Goal: Task Accomplishment & Management: Use online tool/utility

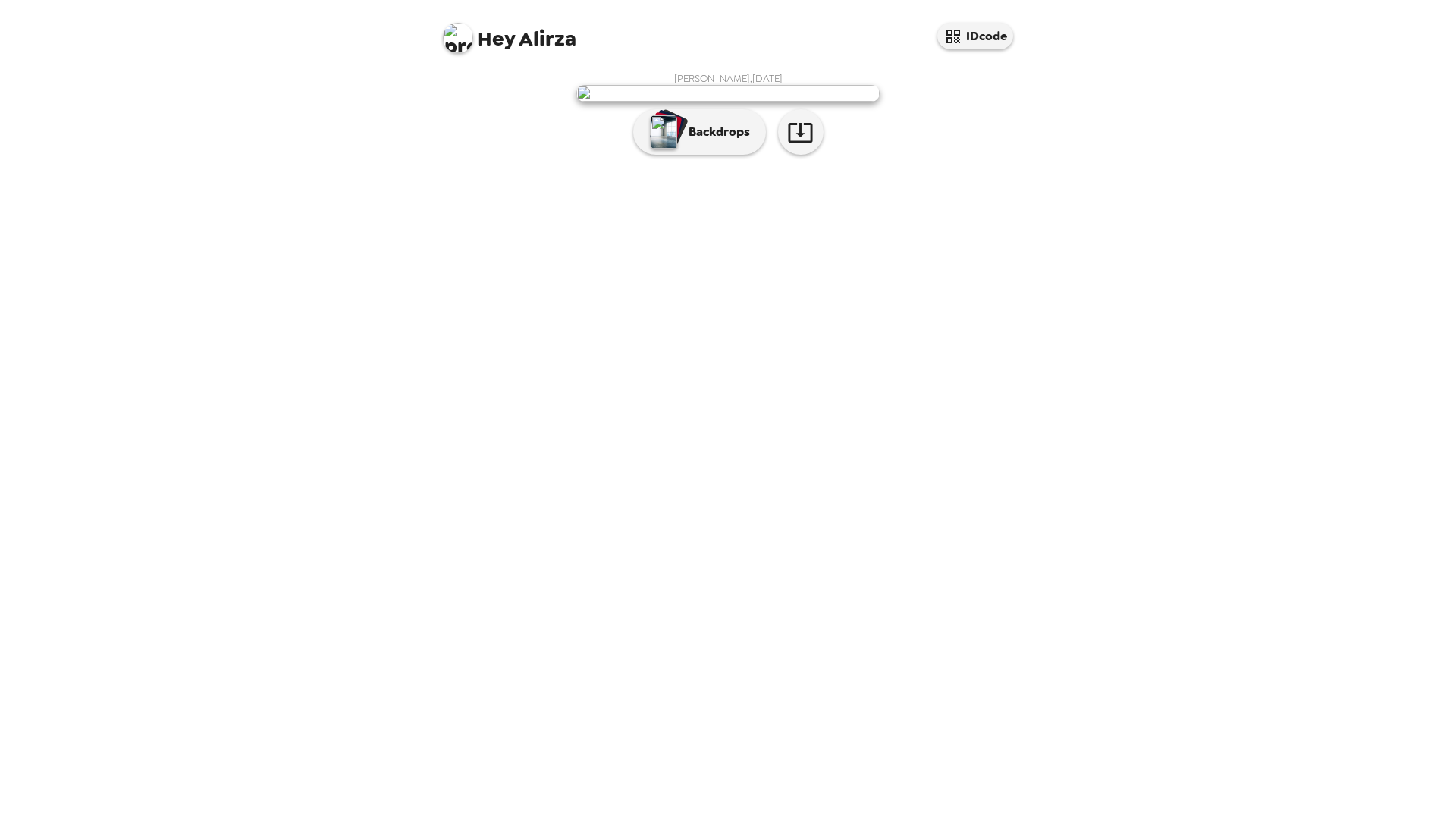
click at [797, 101] on img at bounding box center [728, 93] width 303 height 16
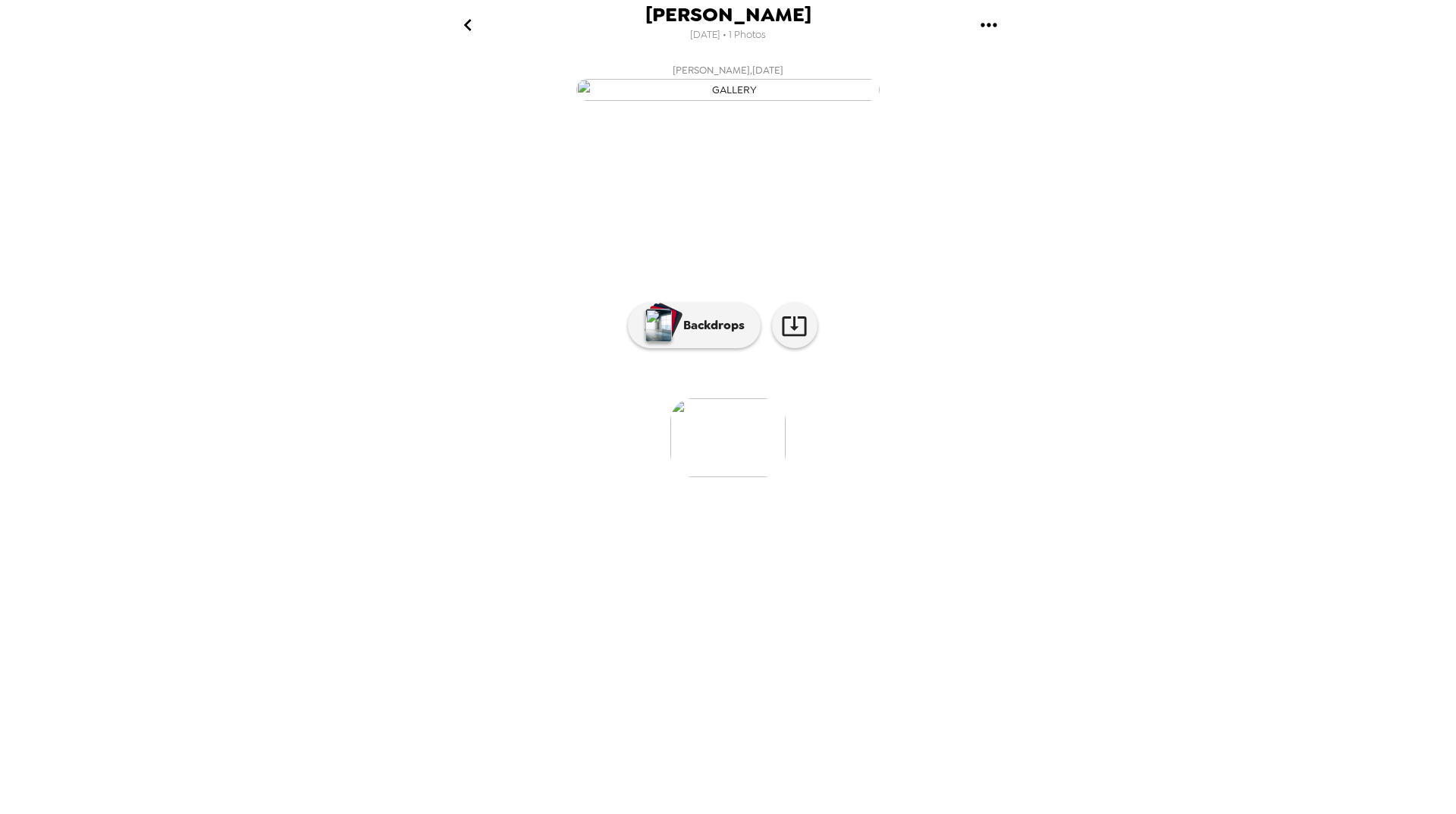
click at [786, 100] on img "button" at bounding box center [728, 90] width 303 height 22
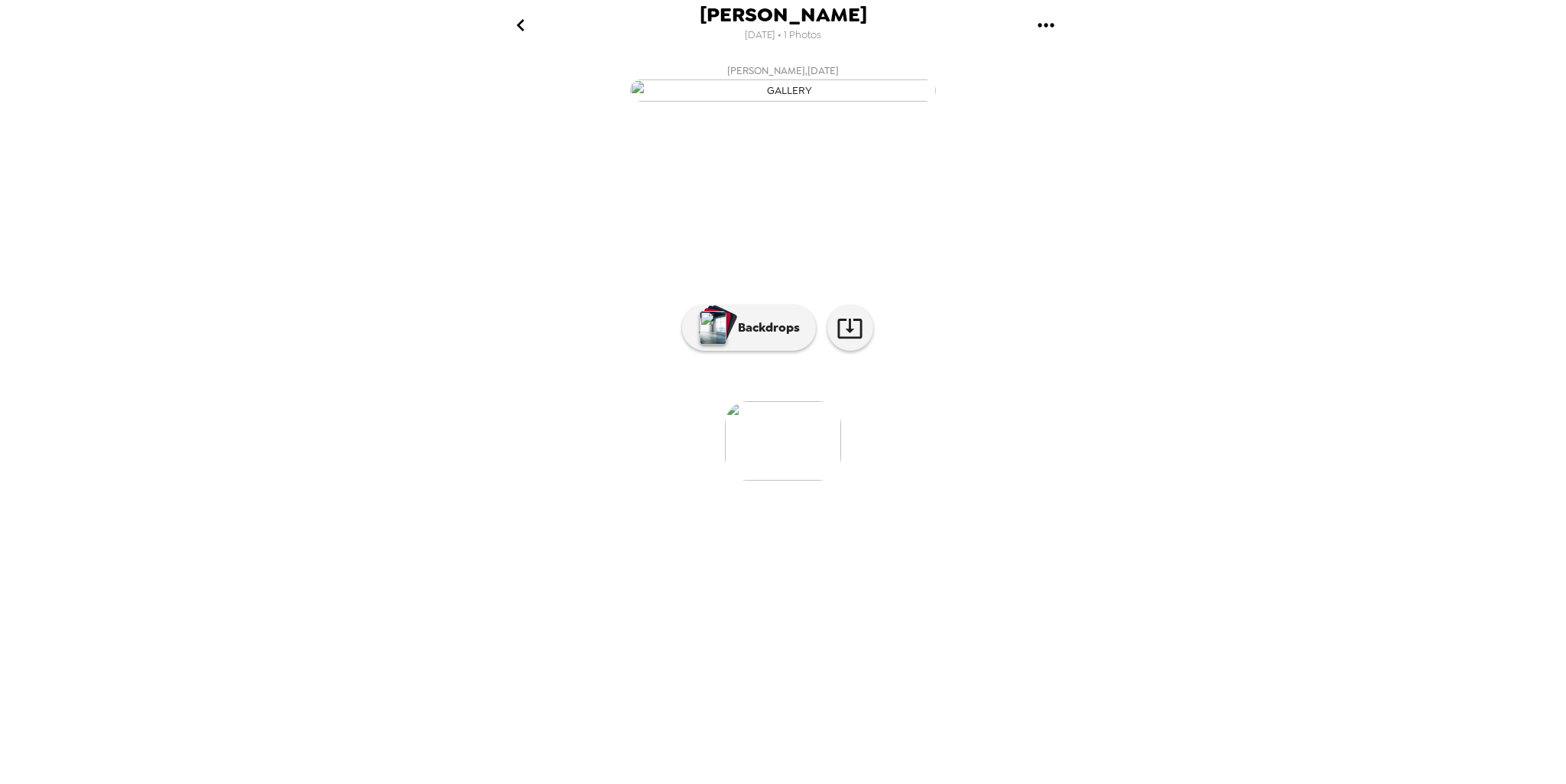
click at [769, 481] on img at bounding box center [783, 441] width 116 height 80
click at [780, 351] on button "Backdrops" at bounding box center [748, 327] width 133 height 46
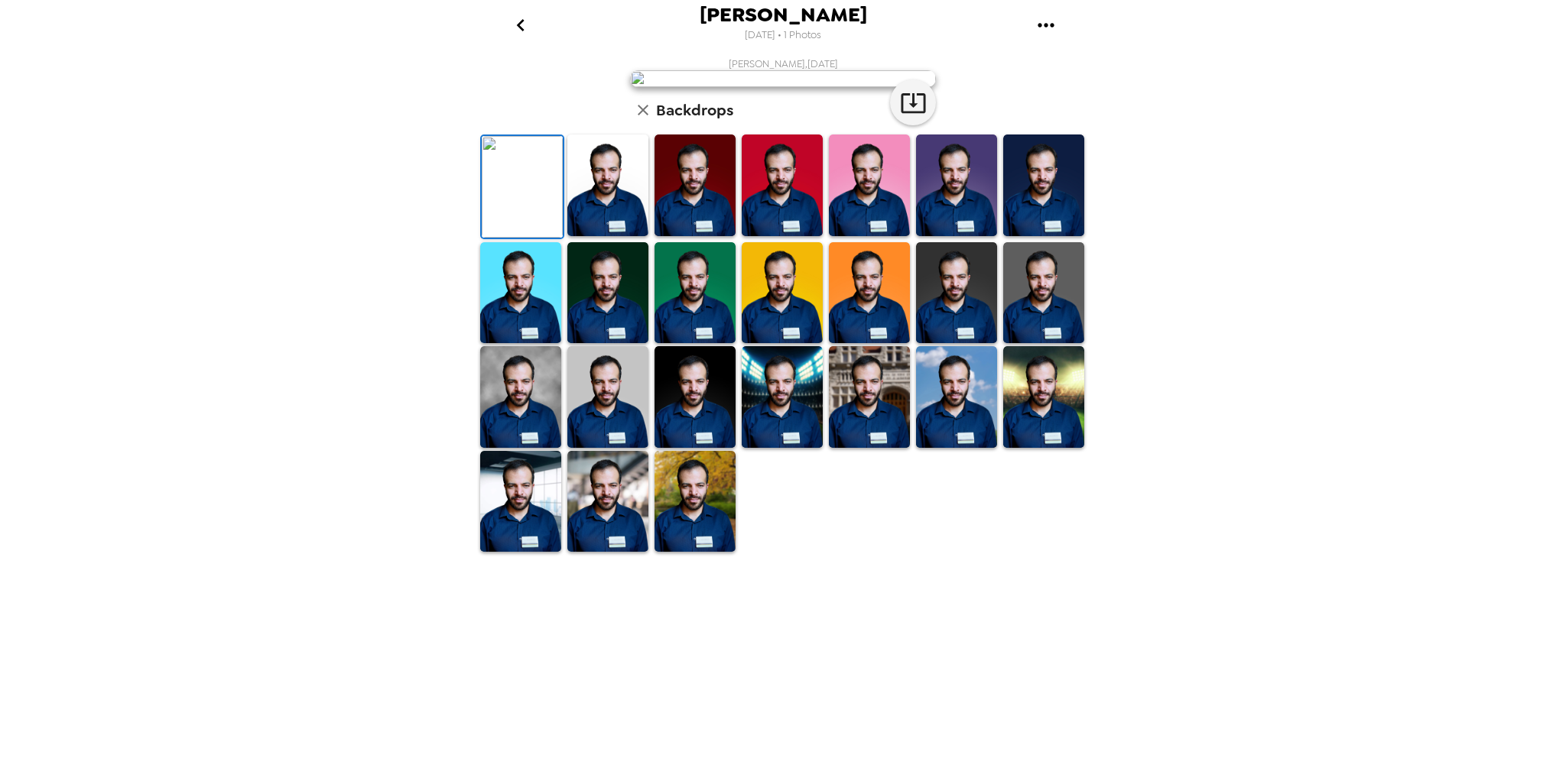
click at [623, 236] on img at bounding box center [607, 185] width 81 height 101
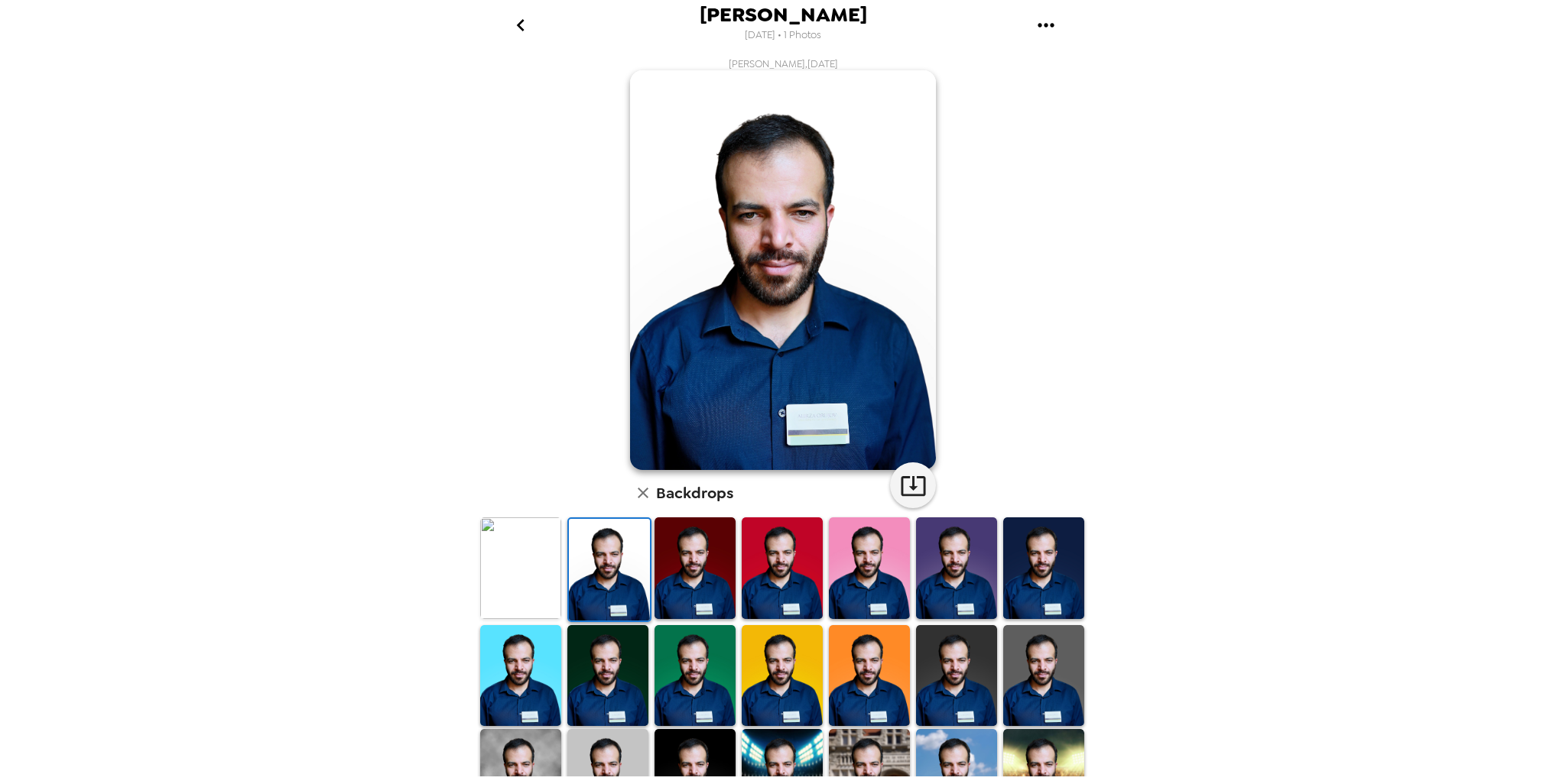
click at [618, 674] on img at bounding box center [607, 676] width 81 height 101
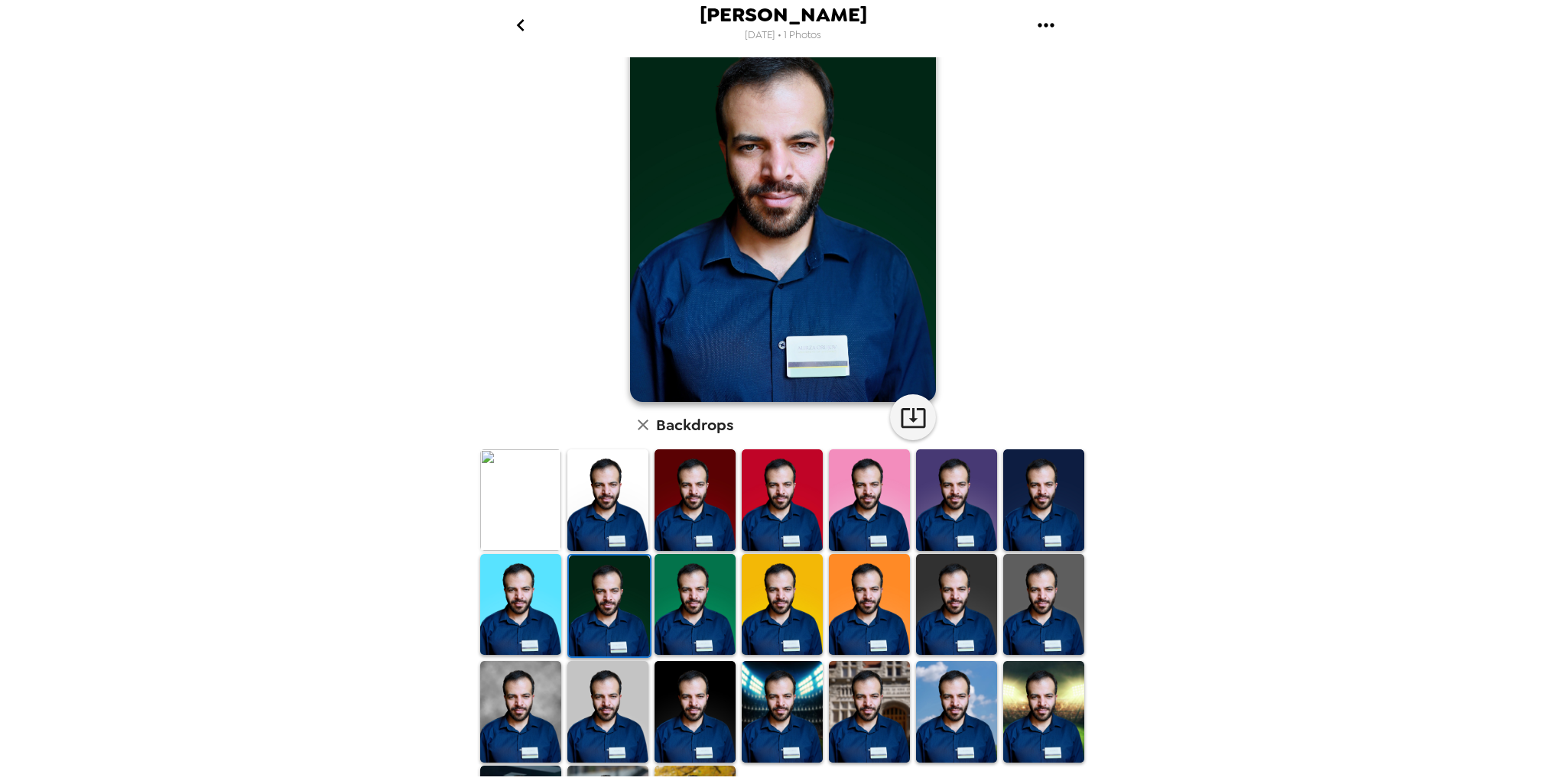
scroll to position [150, 0]
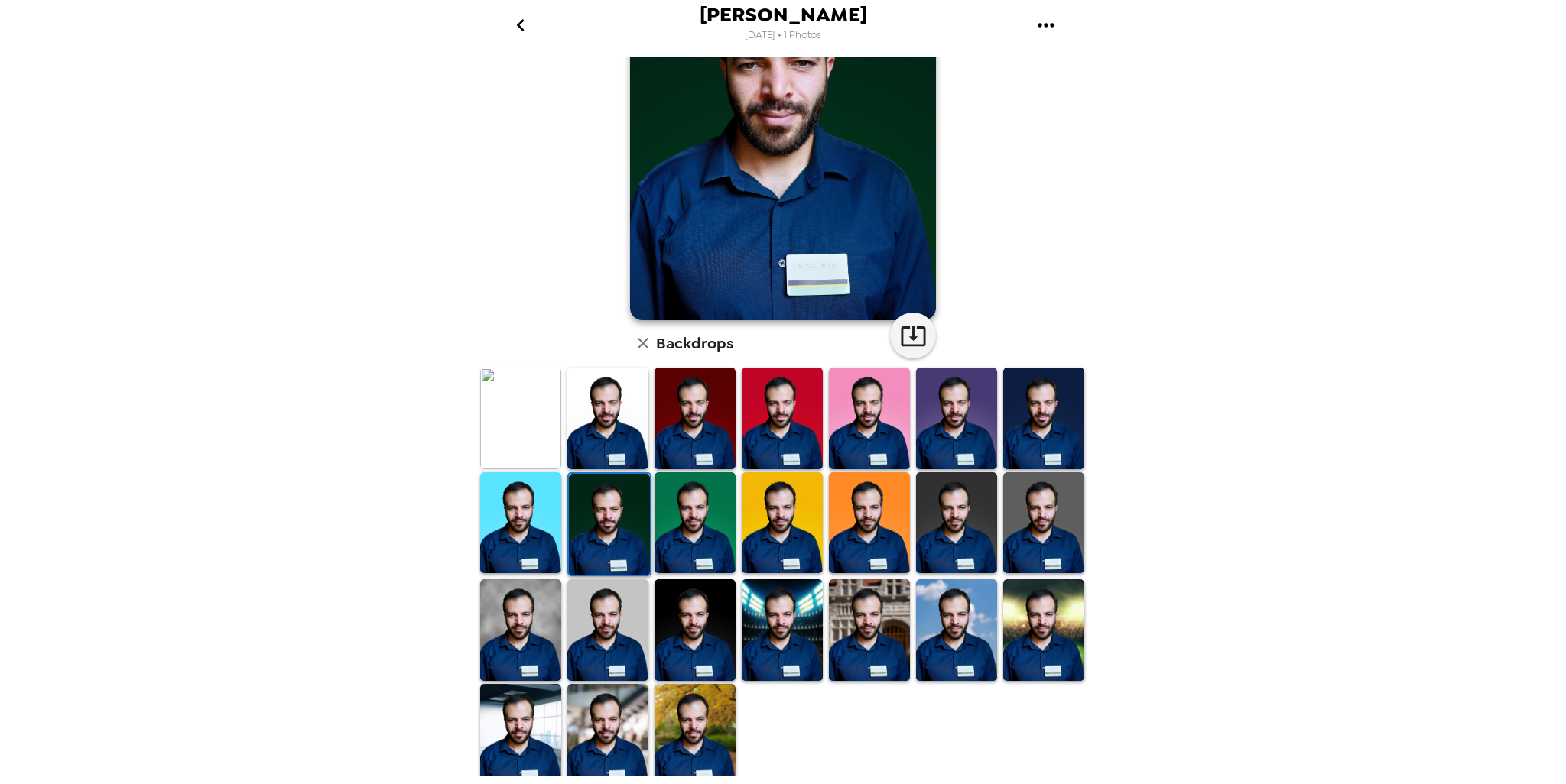
click at [886, 522] on img at bounding box center [869, 523] width 81 height 101
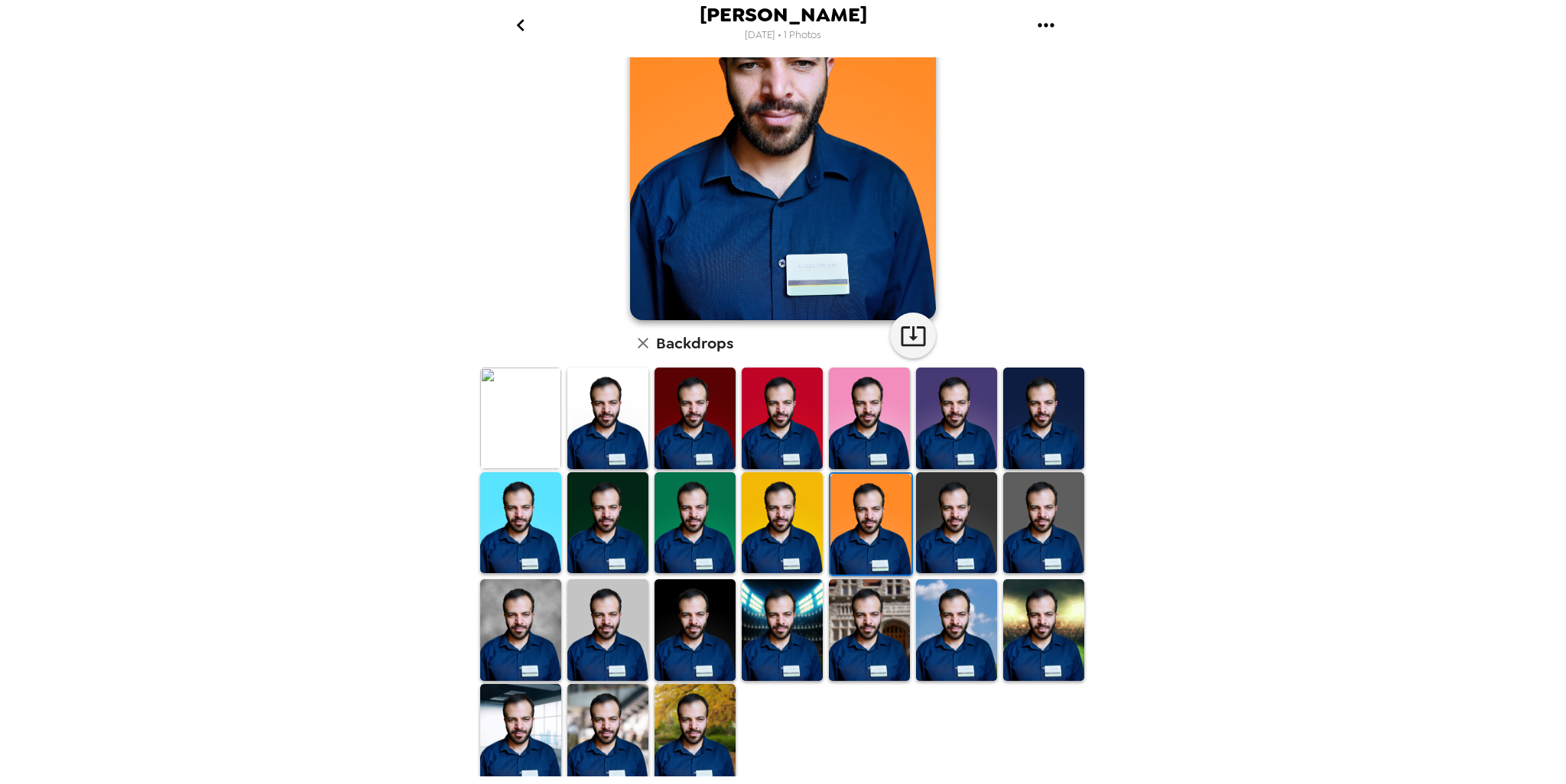
scroll to position [152, 0]
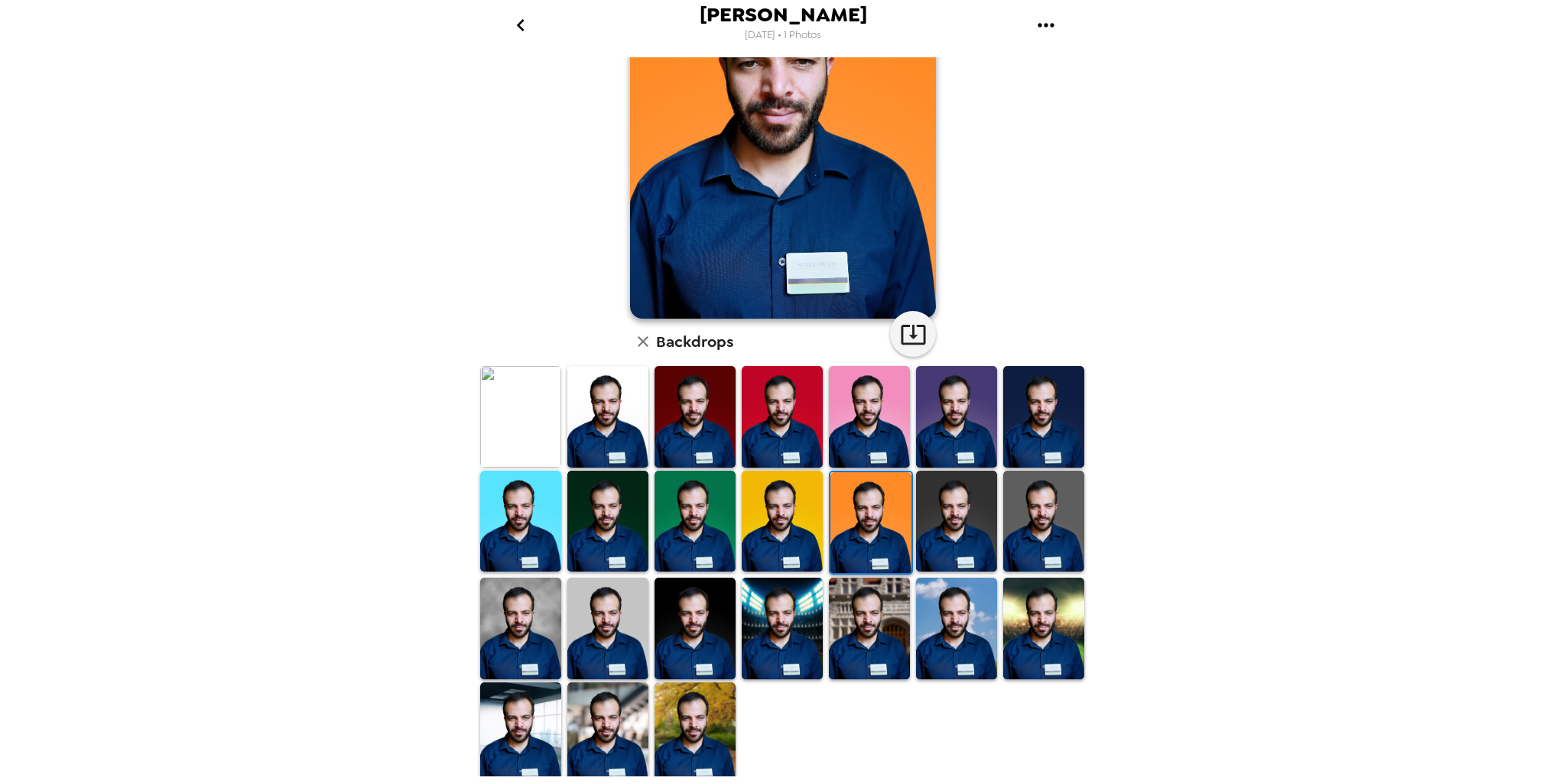
click at [847, 612] on img at bounding box center [869, 628] width 81 height 101
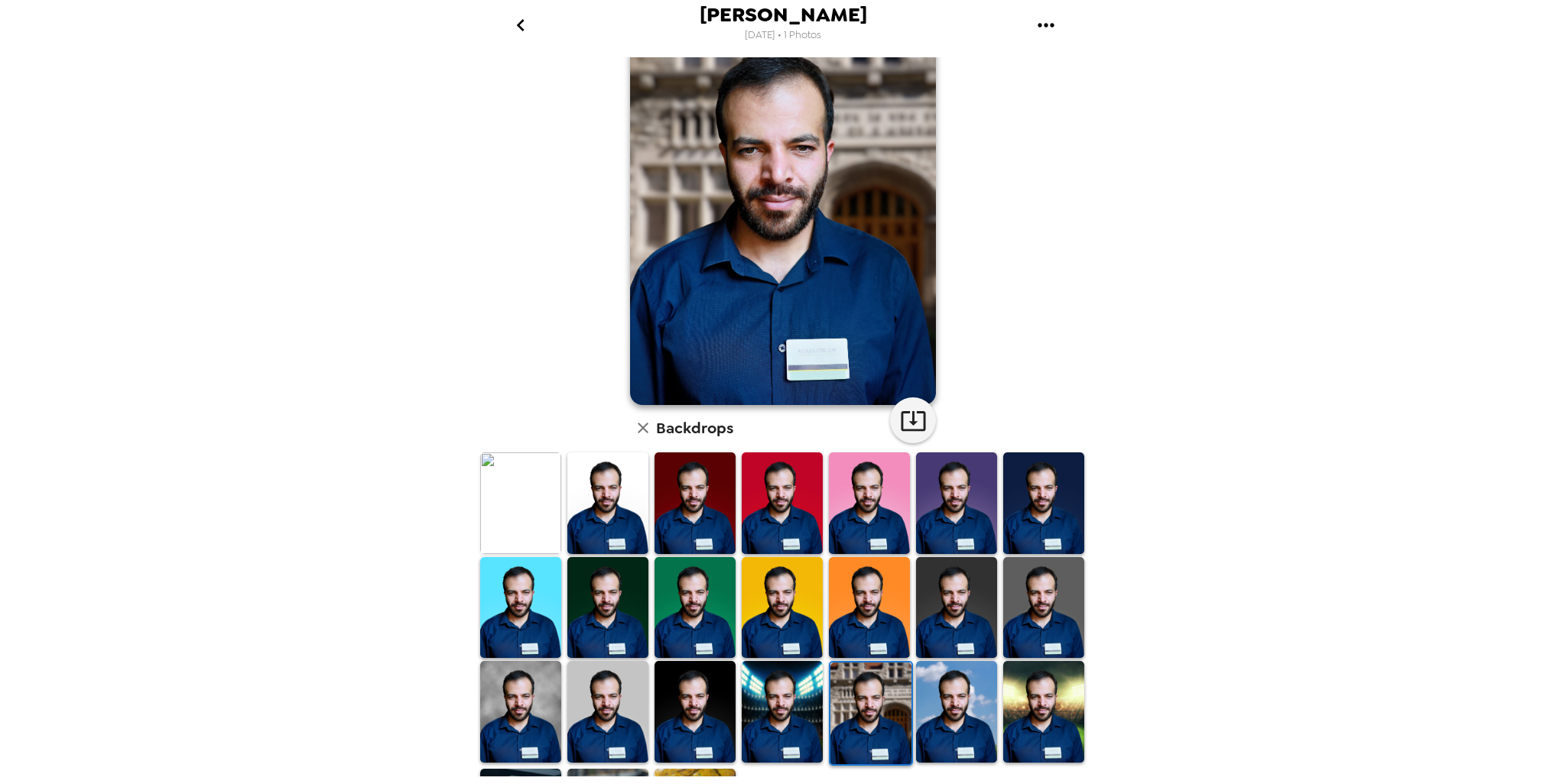
scroll to position [0, 0]
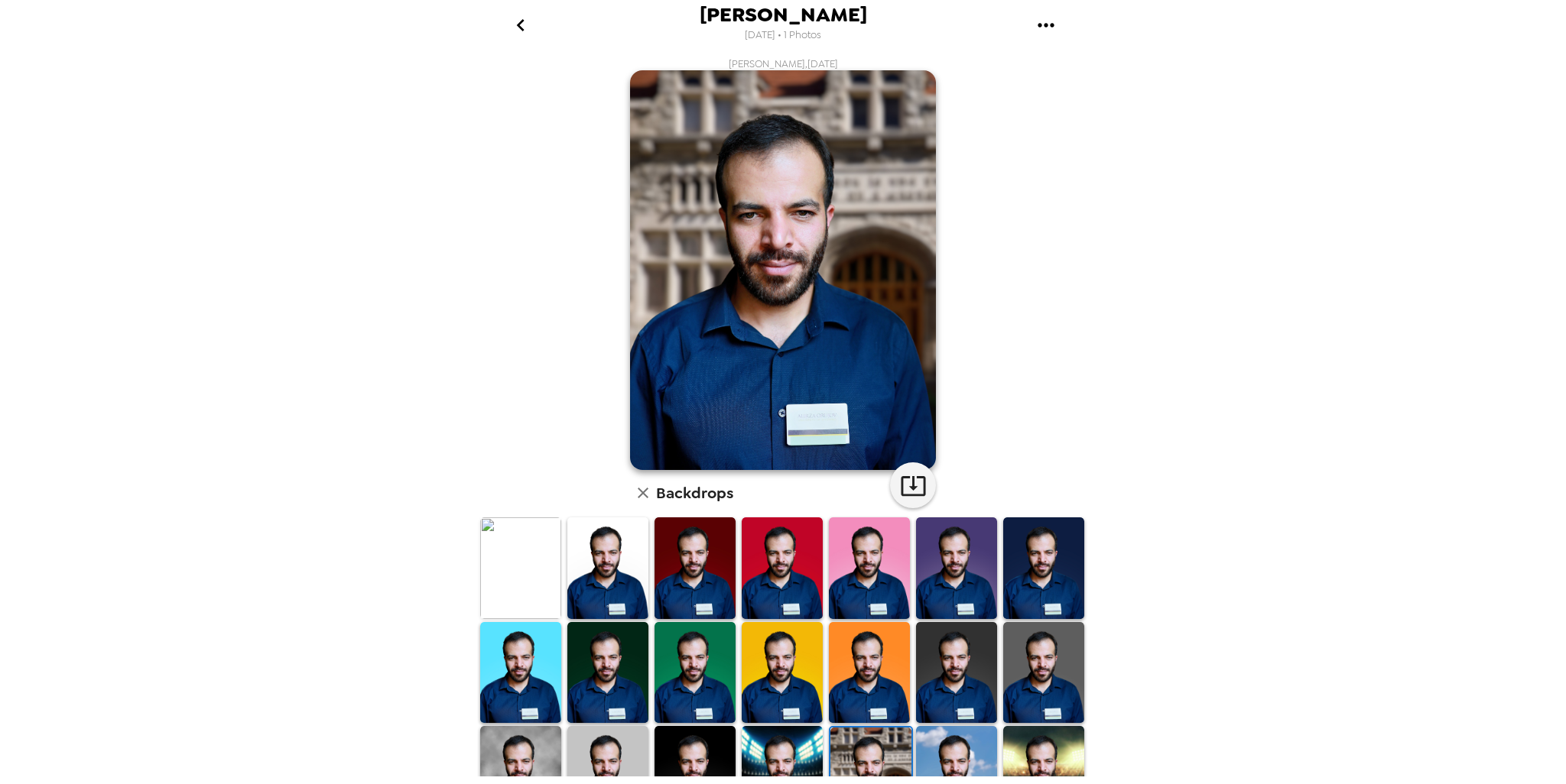
click at [487, 572] on img at bounding box center [520, 568] width 81 height 101
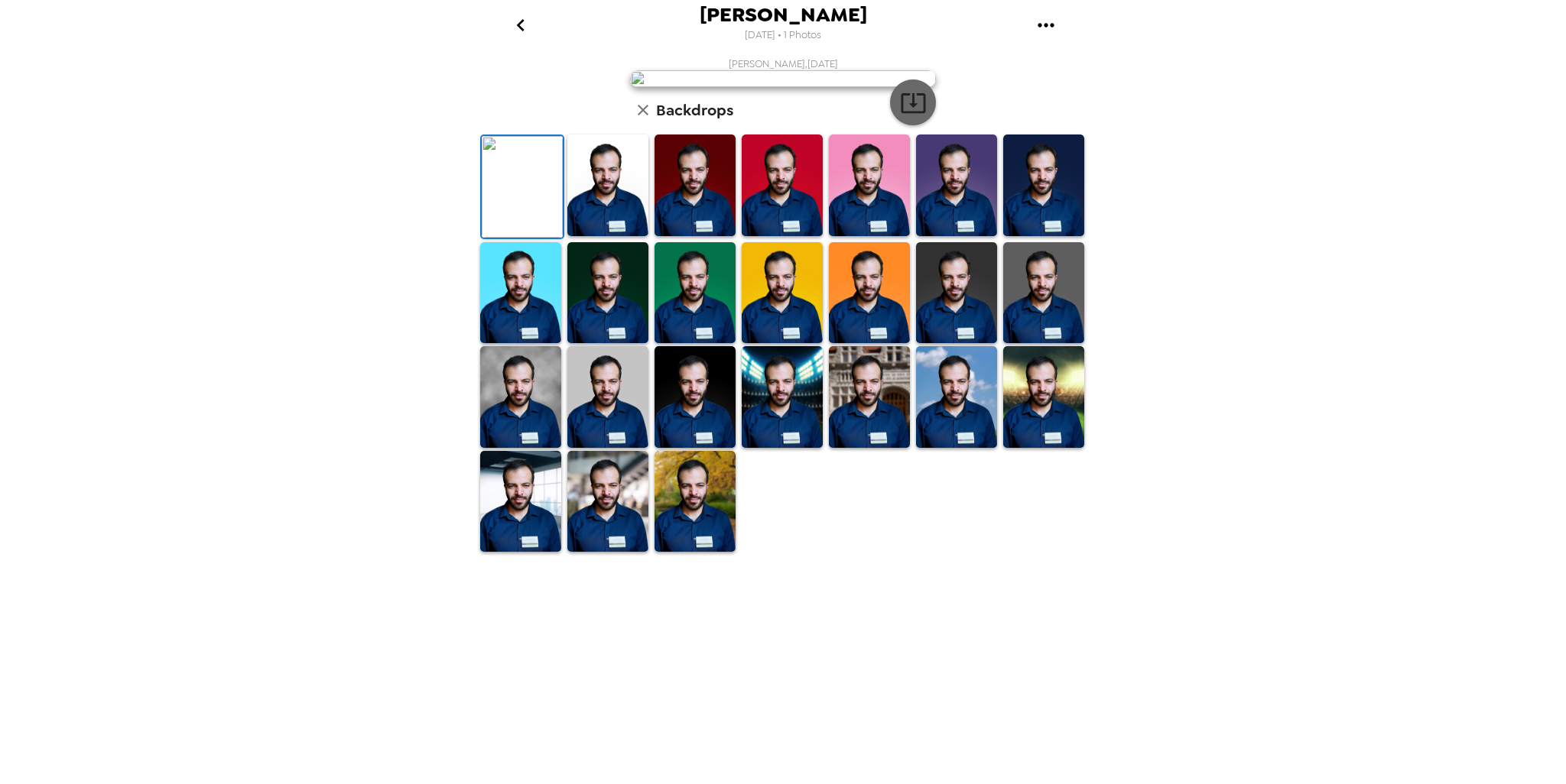
click at [909, 113] on icon "button" at bounding box center [913, 103] width 24 height 19
click at [580, 447] on img at bounding box center [607, 397] width 81 height 101
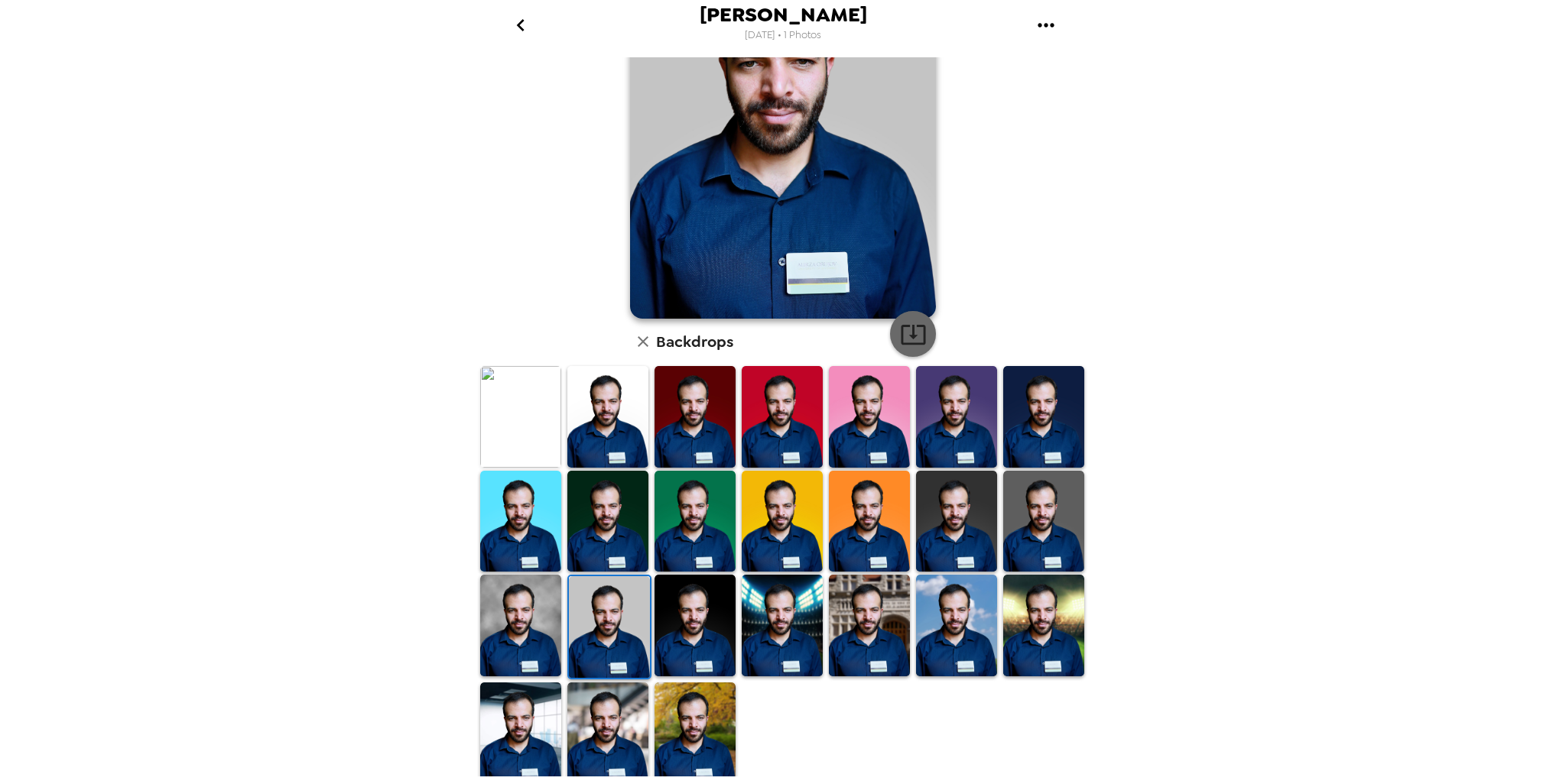
click at [908, 328] on icon "button" at bounding box center [913, 334] width 26 height 26
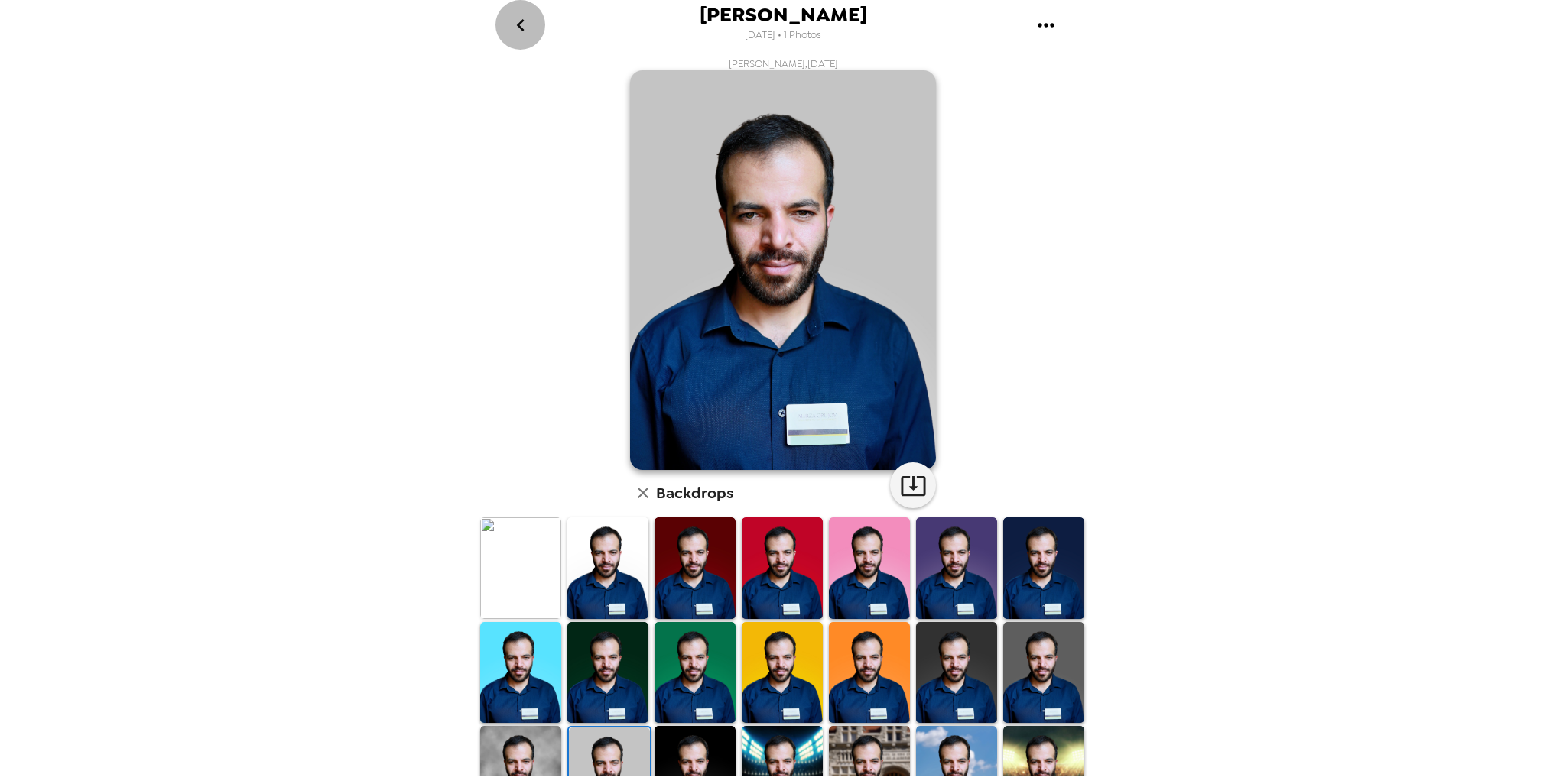
click at [513, 27] on icon "go back" at bounding box center [520, 24] width 24 height 24
